Goal: Information Seeking & Learning: Find specific fact

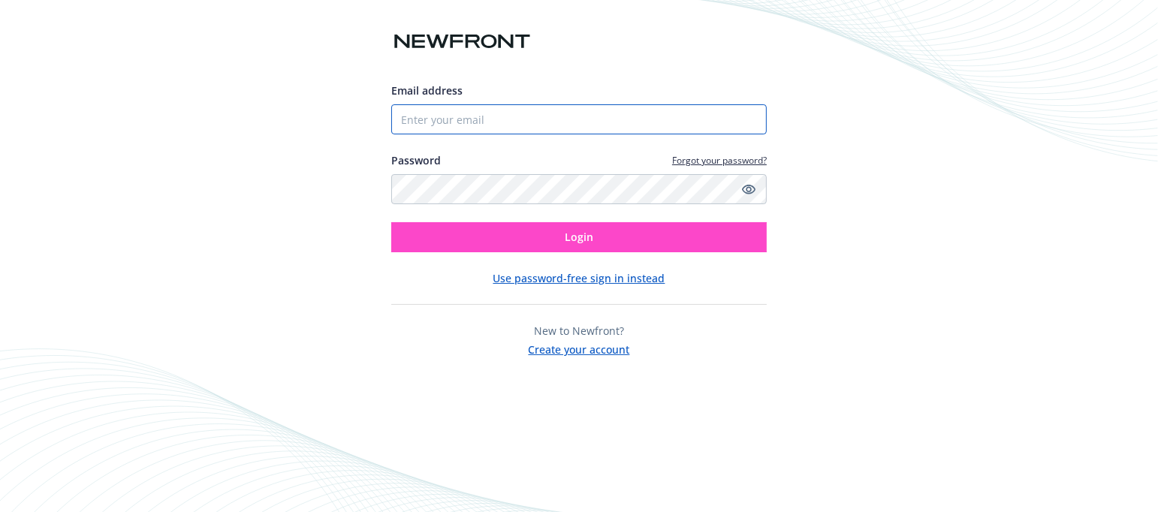
type input "[PERSON_NAME][EMAIL_ADDRESS][PERSON_NAME][DOMAIN_NAME]"
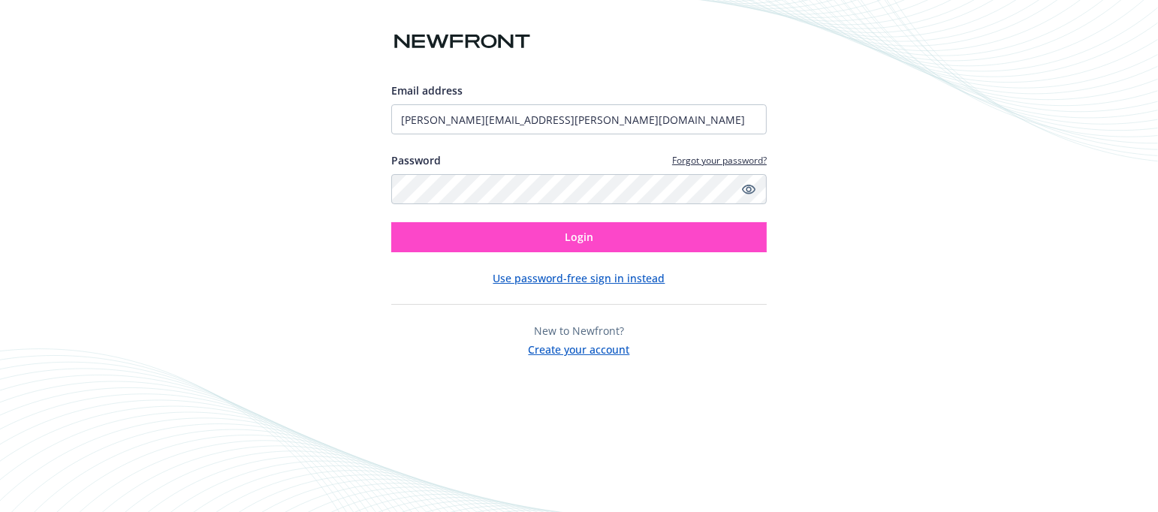
click at [454, 255] on div "Email address [PERSON_NAME][EMAIL_ADDRESS][PERSON_NAME][DOMAIN_NAME] Password F…" at bounding box center [578, 220] width 375 height 275
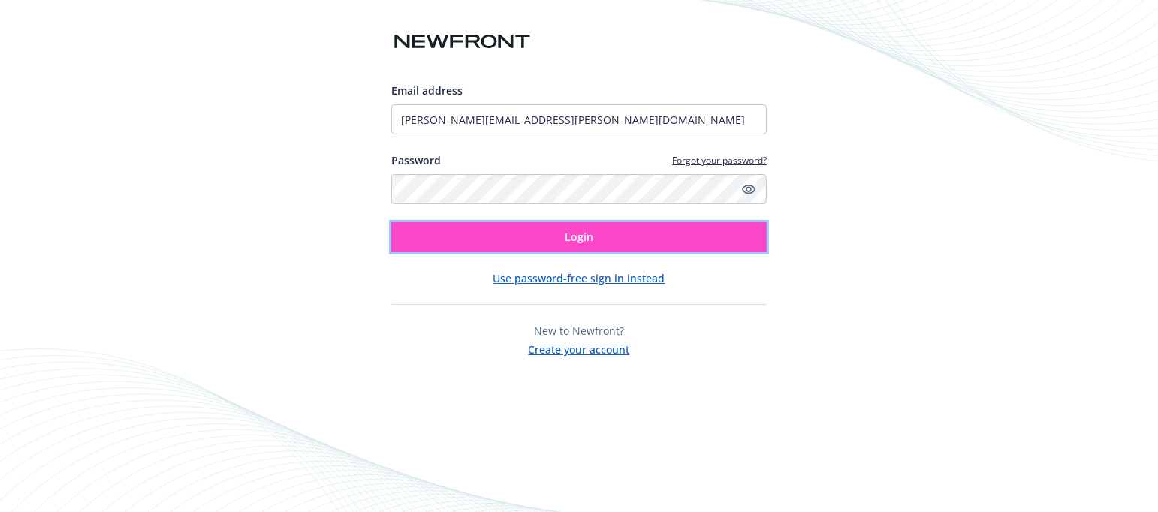
click at [466, 246] on button "Login" at bounding box center [578, 237] width 375 height 30
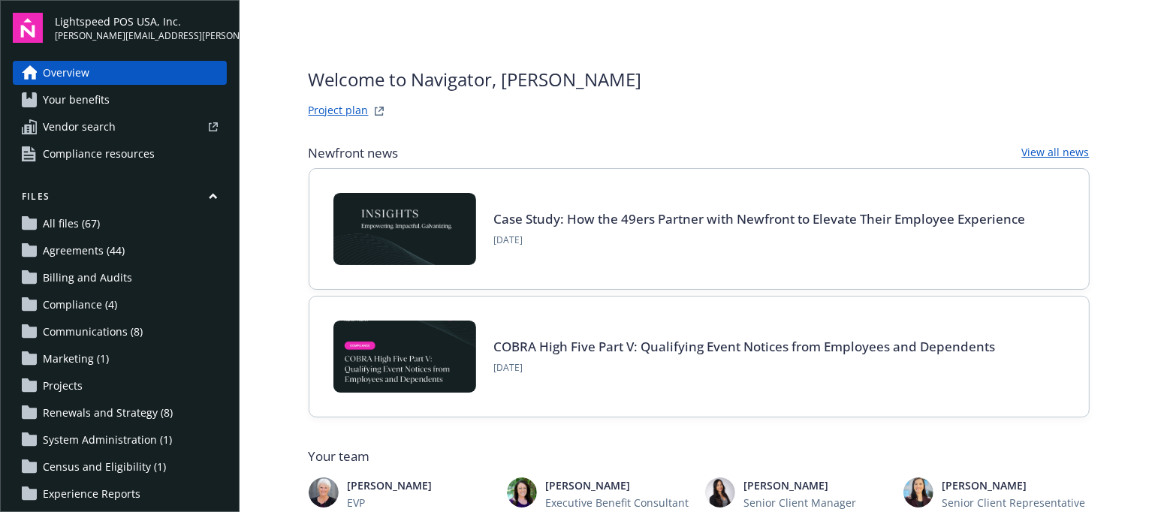
click at [90, 103] on span "Your benefits" at bounding box center [76, 100] width 67 height 24
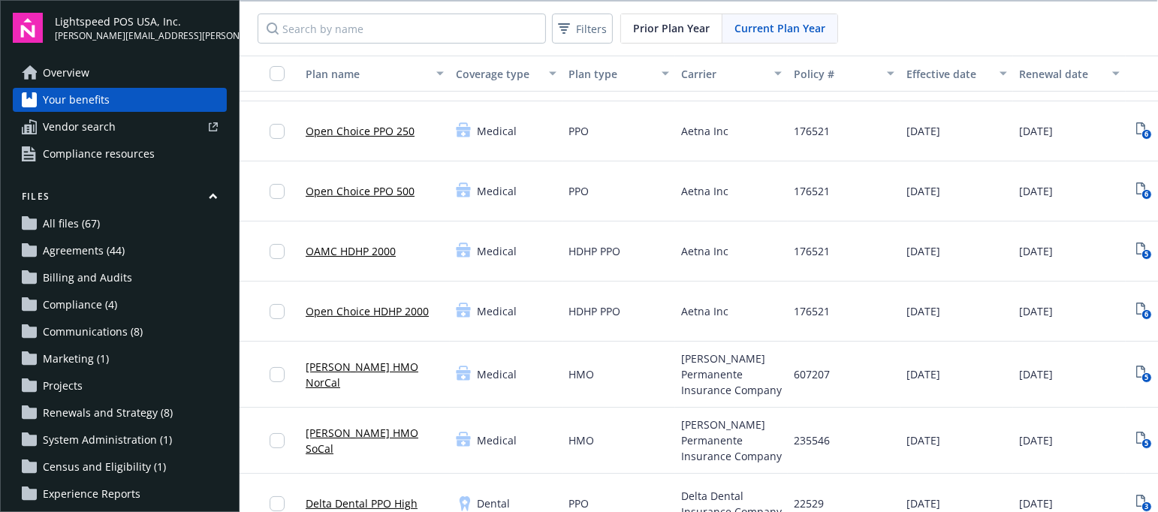
scroll to position [112, 0]
drag, startPoint x: 795, startPoint y: 369, endPoint x: 829, endPoint y: 370, distance: 33.8
click at [829, 370] on span "607207" at bounding box center [812, 373] width 36 height 16
drag, startPoint x: 797, startPoint y: 430, endPoint x: 847, endPoint y: 432, distance: 50.4
click at [847, 432] on div "235546" at bounding box center [844, 439] width 113 height 66
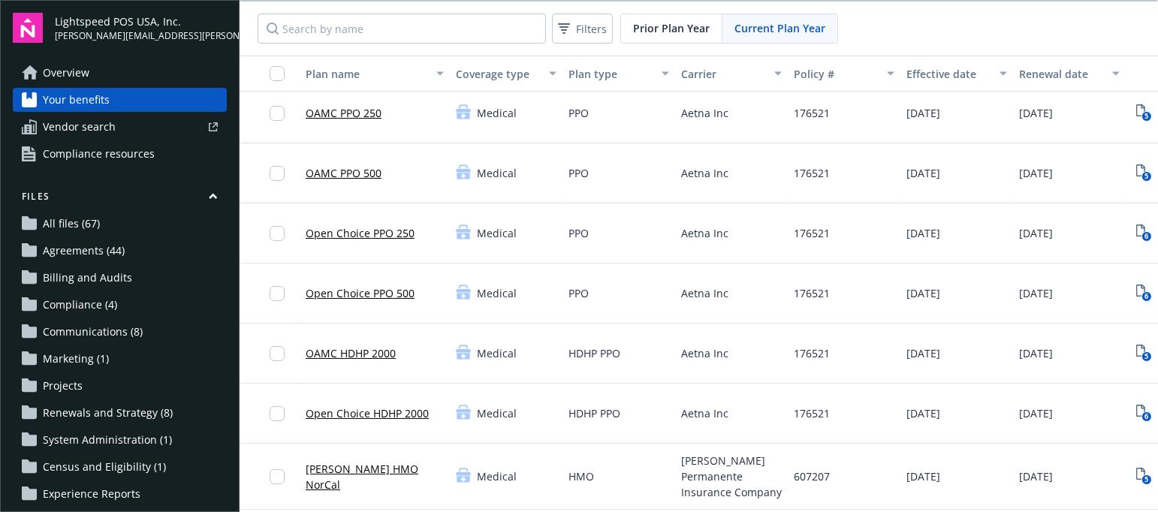
scroll to position [0, 0]
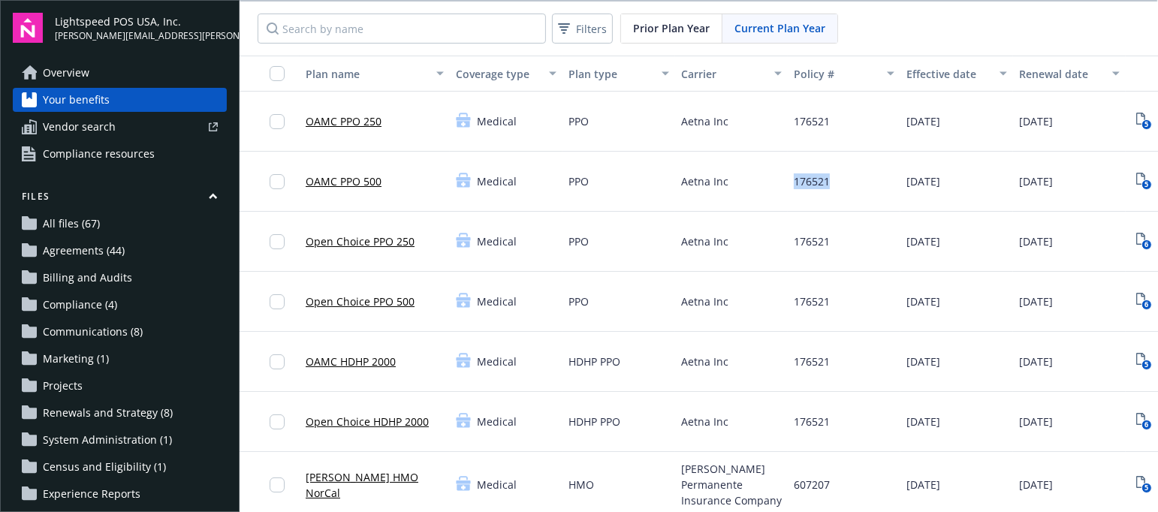
drag, startPoint x: 795, startPoint y: 180, endPoint x: 834, endPoint y: 180, distance: 39.1
click at [834, 180] on div "176521" at bounding box center [844, 182] width 113 height 60
copy span "176521"
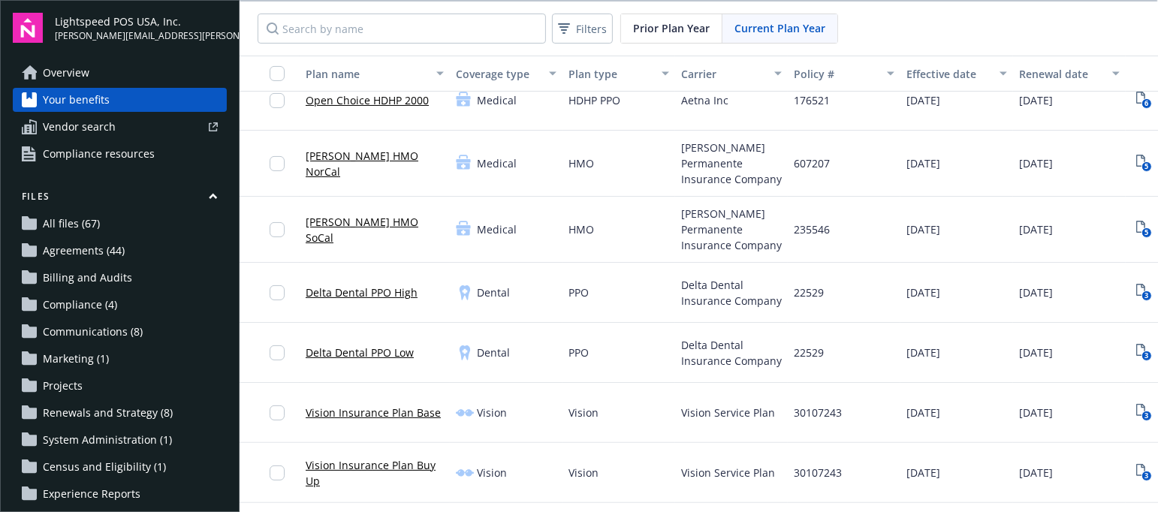
scroll to position [320, 0]
drag, startPoint x: 786, startPoint y: 404, endPoint x: 777, endPoint y: 404, distance: 9.8
click at [777, 404] on div "Vision Insurance Plan Base Vision Vision Vision Service Plan 30107243 [DATE] [D…" at bounding box center [739, 415] width 999 height 60
copy div "30107243"
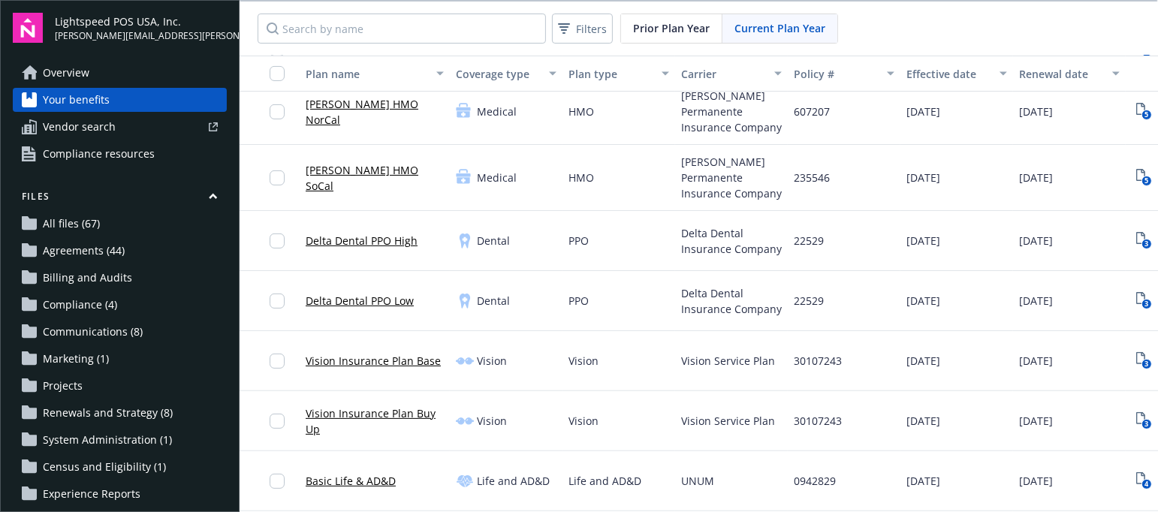
scroll to position [0, 0]
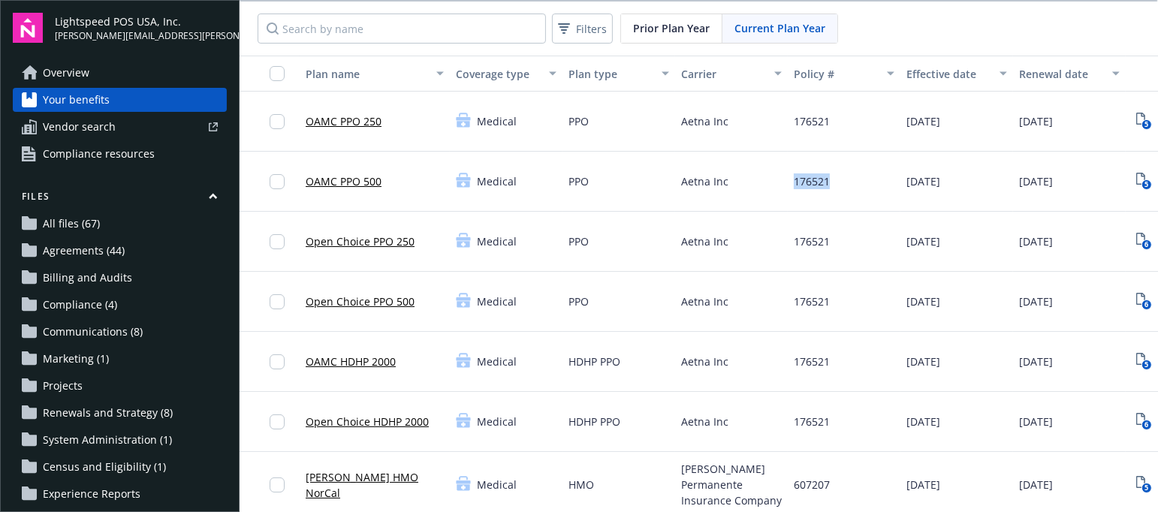
drag, startPoint x: 802, startPoint y: 181, endPoint x: 831, endPoint y: 179, distance: 28.6
click at [831, 179] on div "176521" at bounding box center [844, 182] width 113 height 60
copy span "176521"
